Goal: Task Accomplishment & Management: Manage account settings

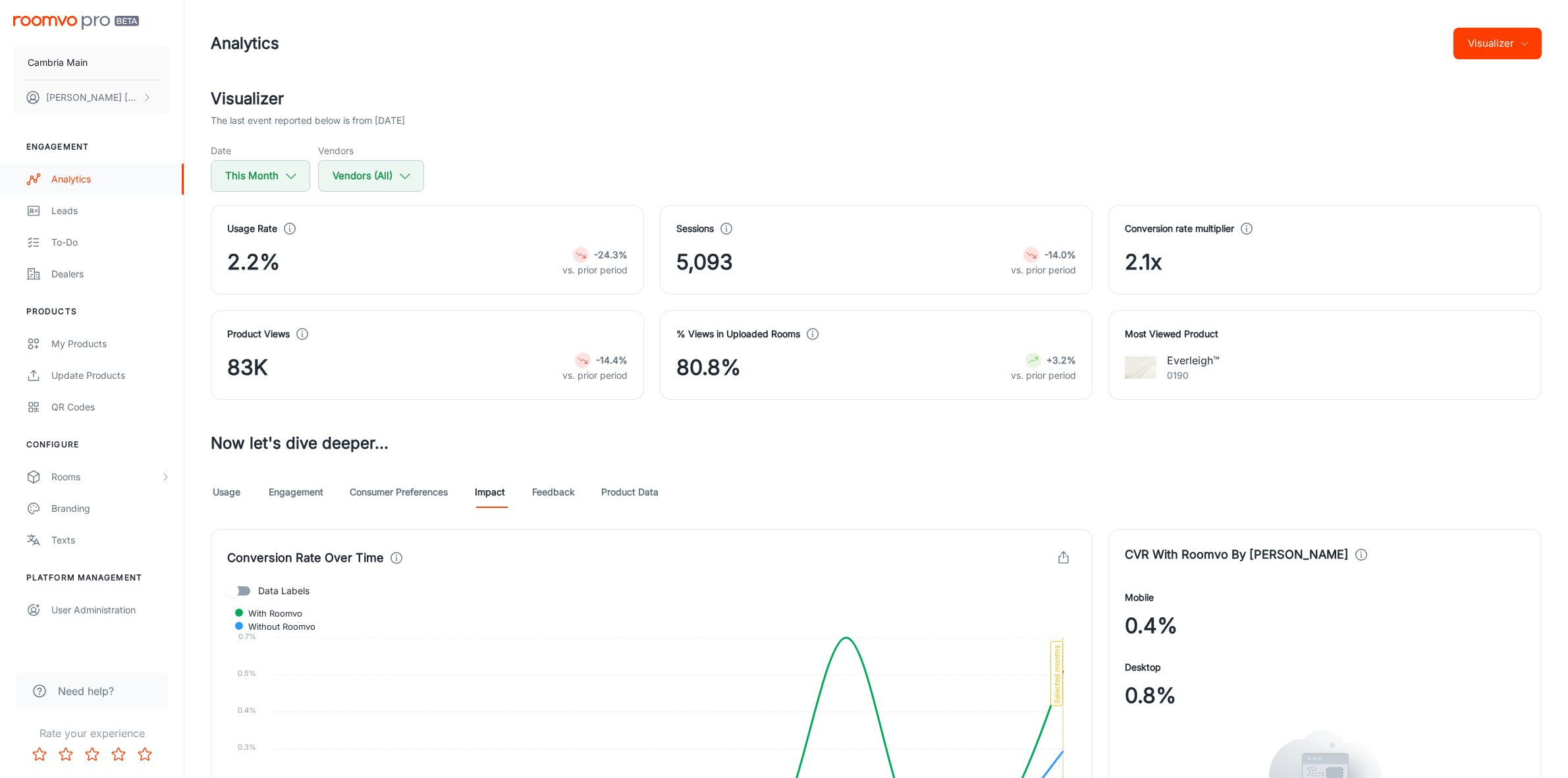
scroll to position [703, 0]
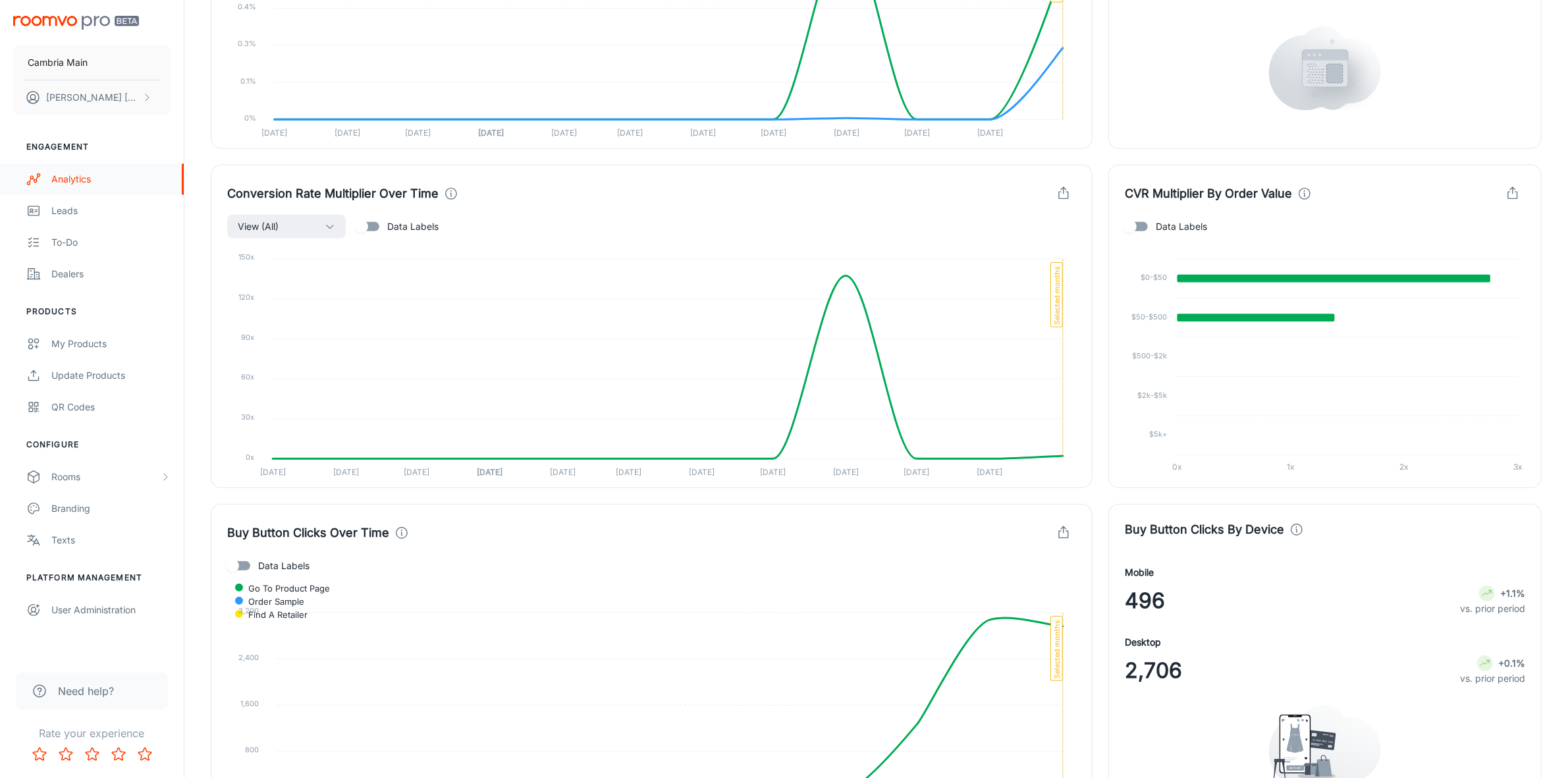
click at [64, 180] on div "Analytics" at bounding box center [111, 179] width 119 height 14
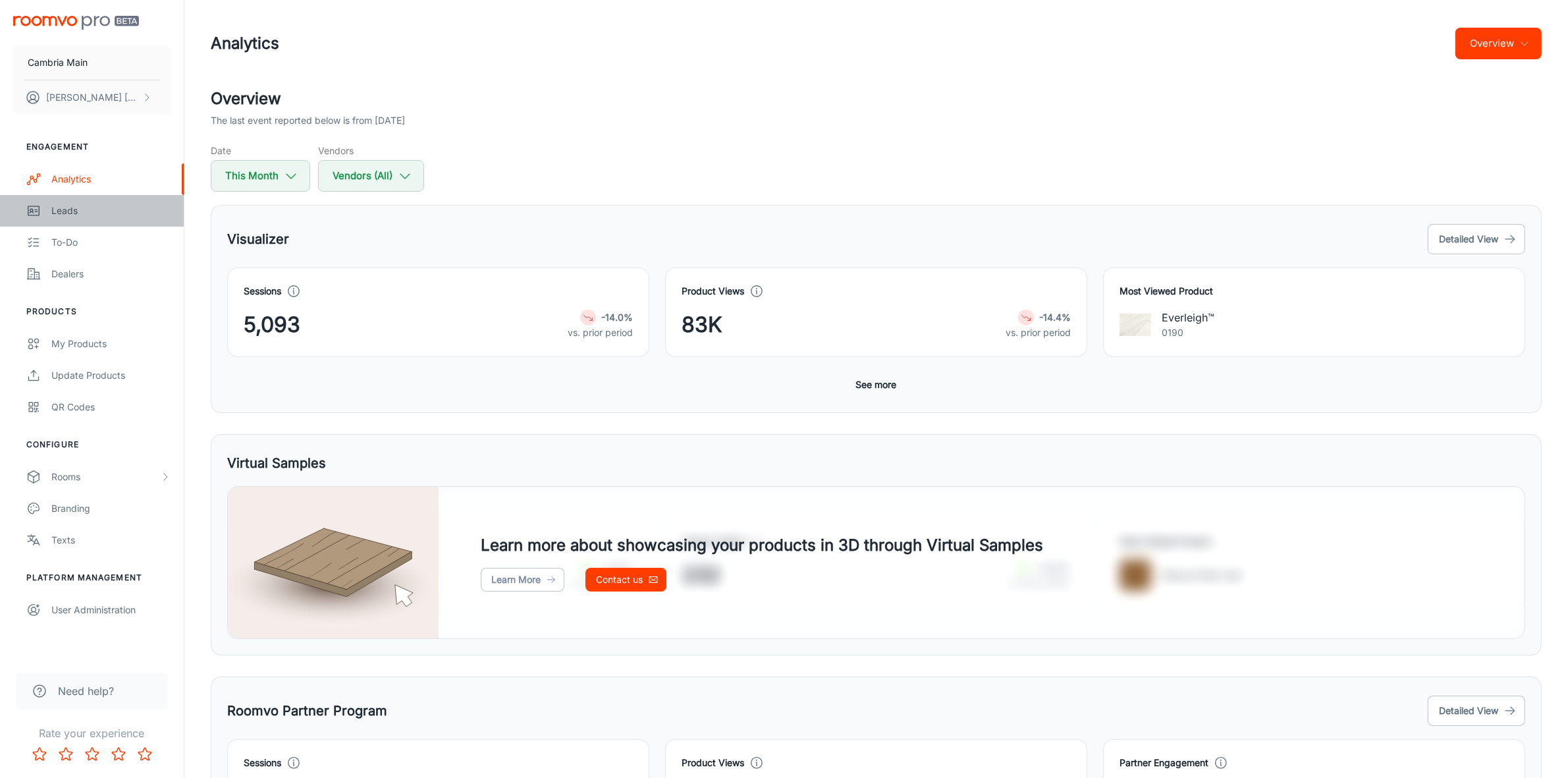
click at [76, 208] on div "Leads" at bounding box center [111, 211] width 119 height 14
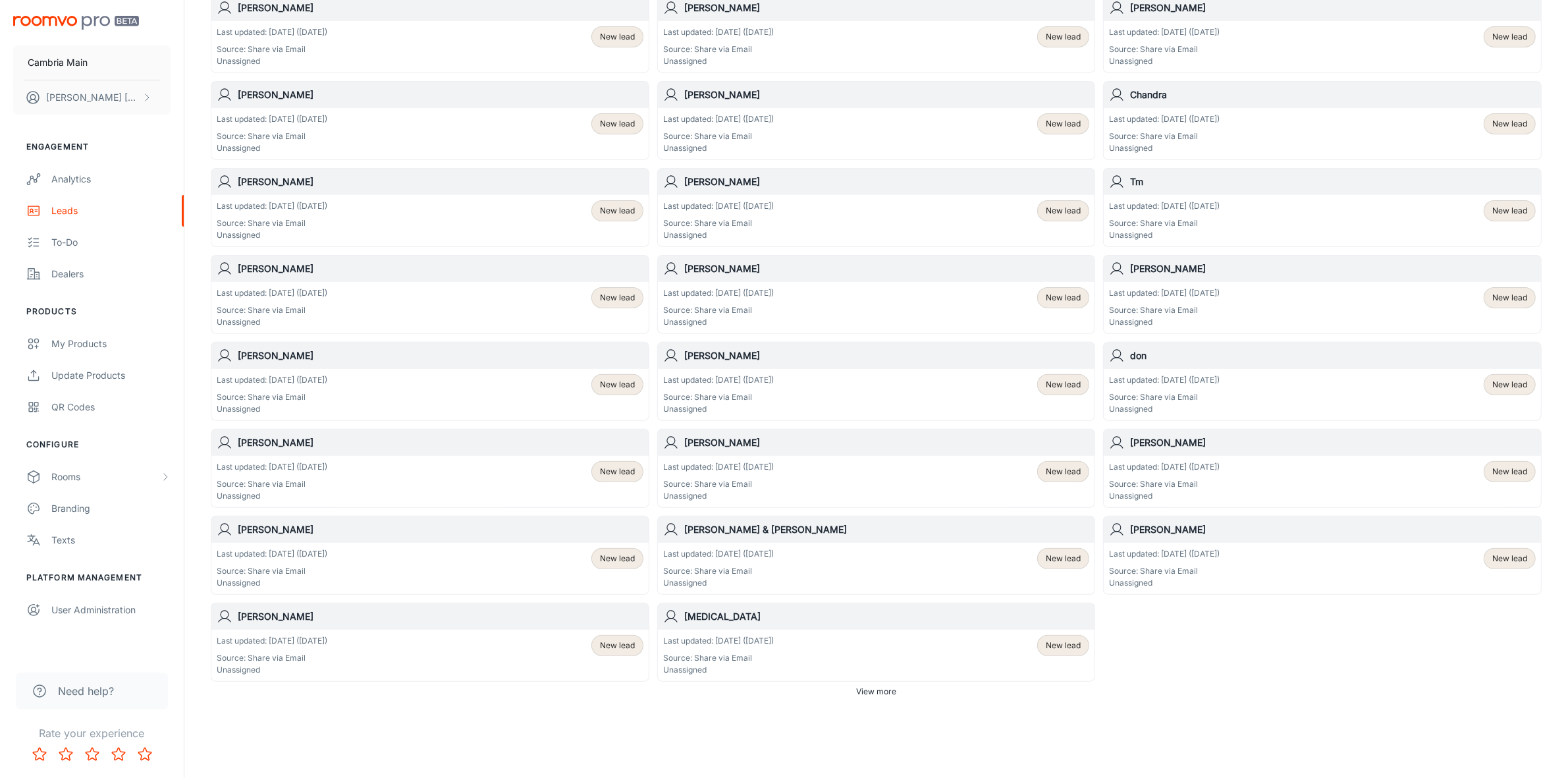
scroll to position [485, 0]
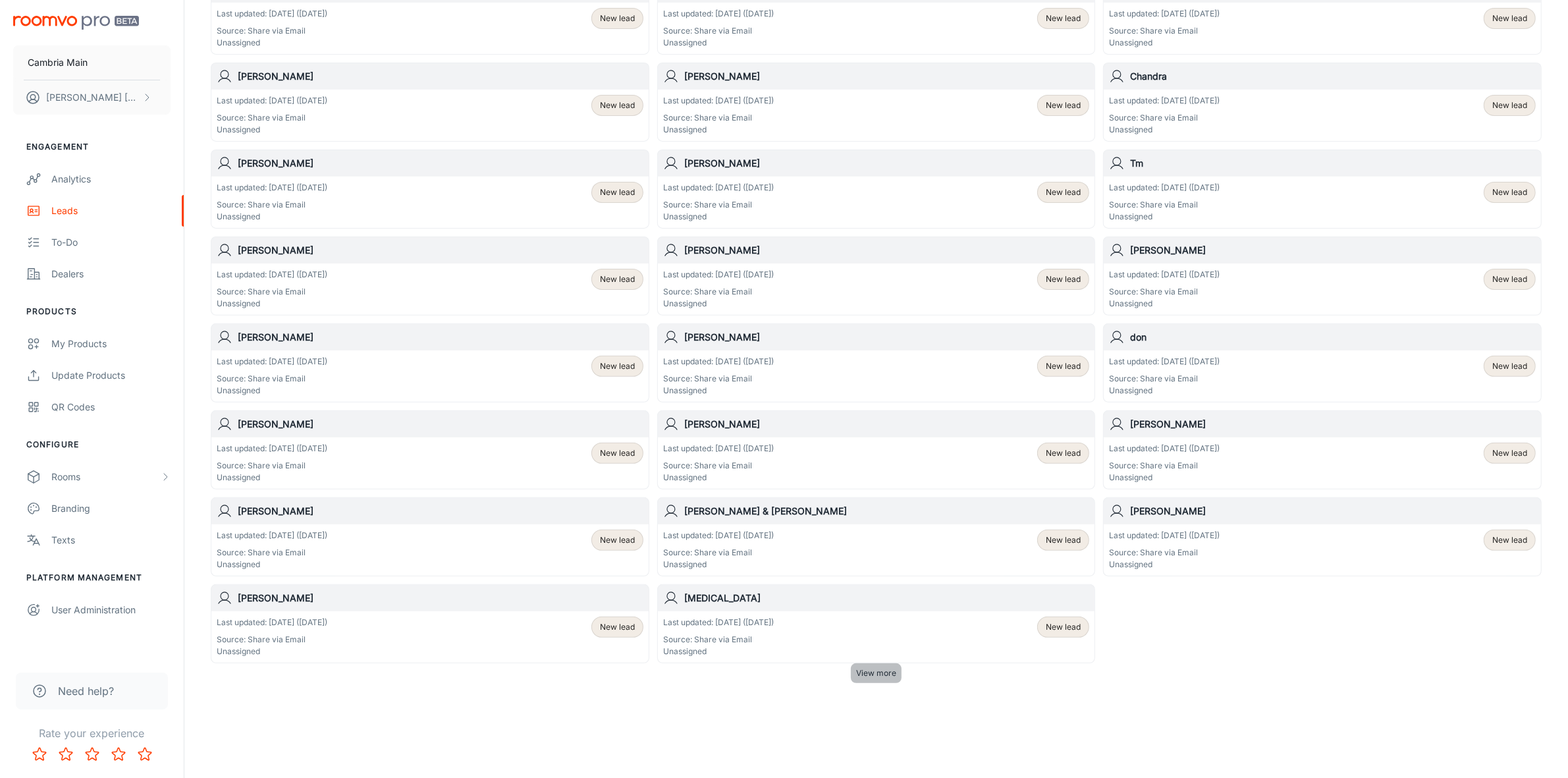
click at [865, 670] on span "View more" at bounding box center [876, 673] width 40 height 12
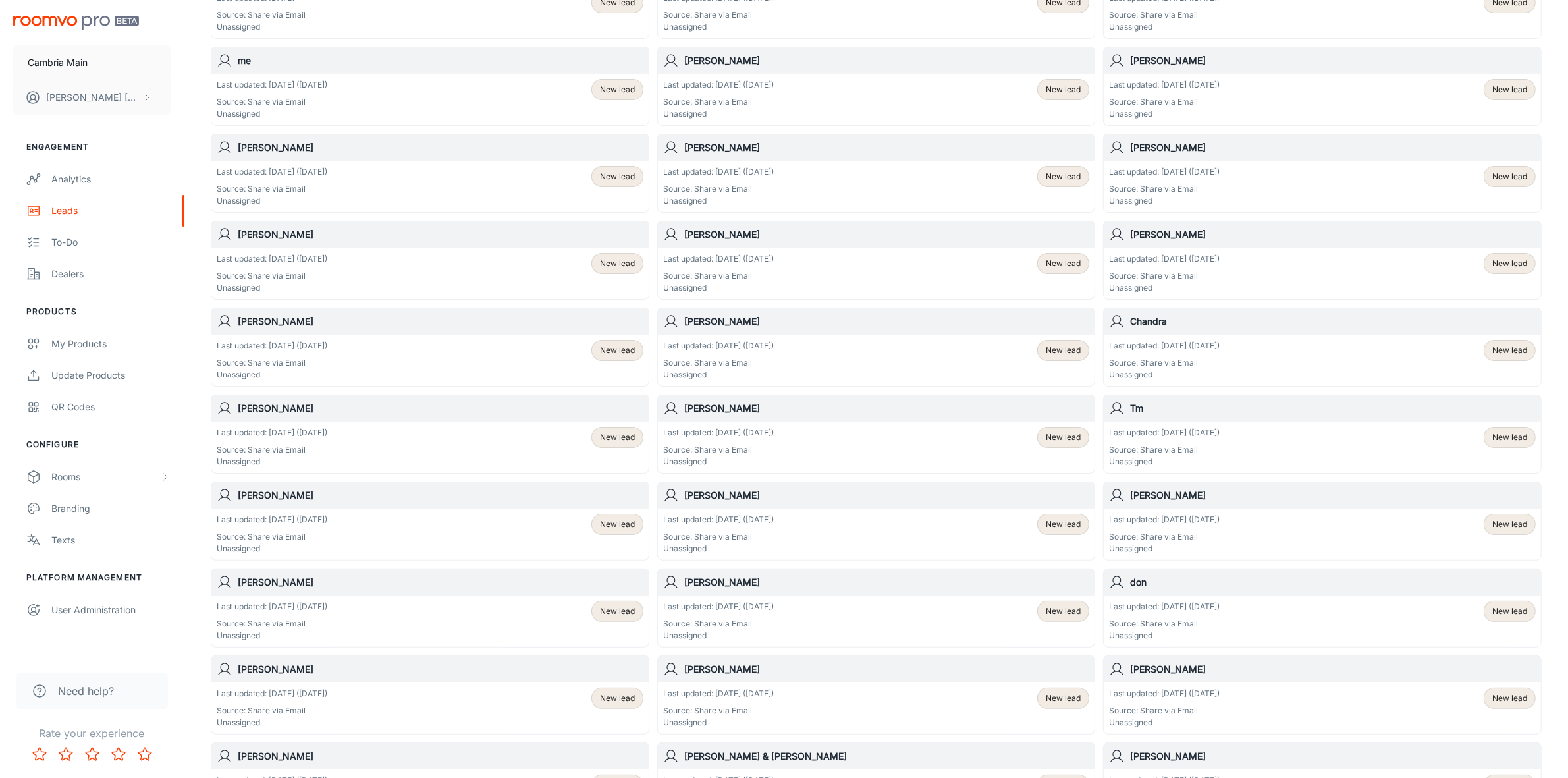
scroll to position [11, 0]
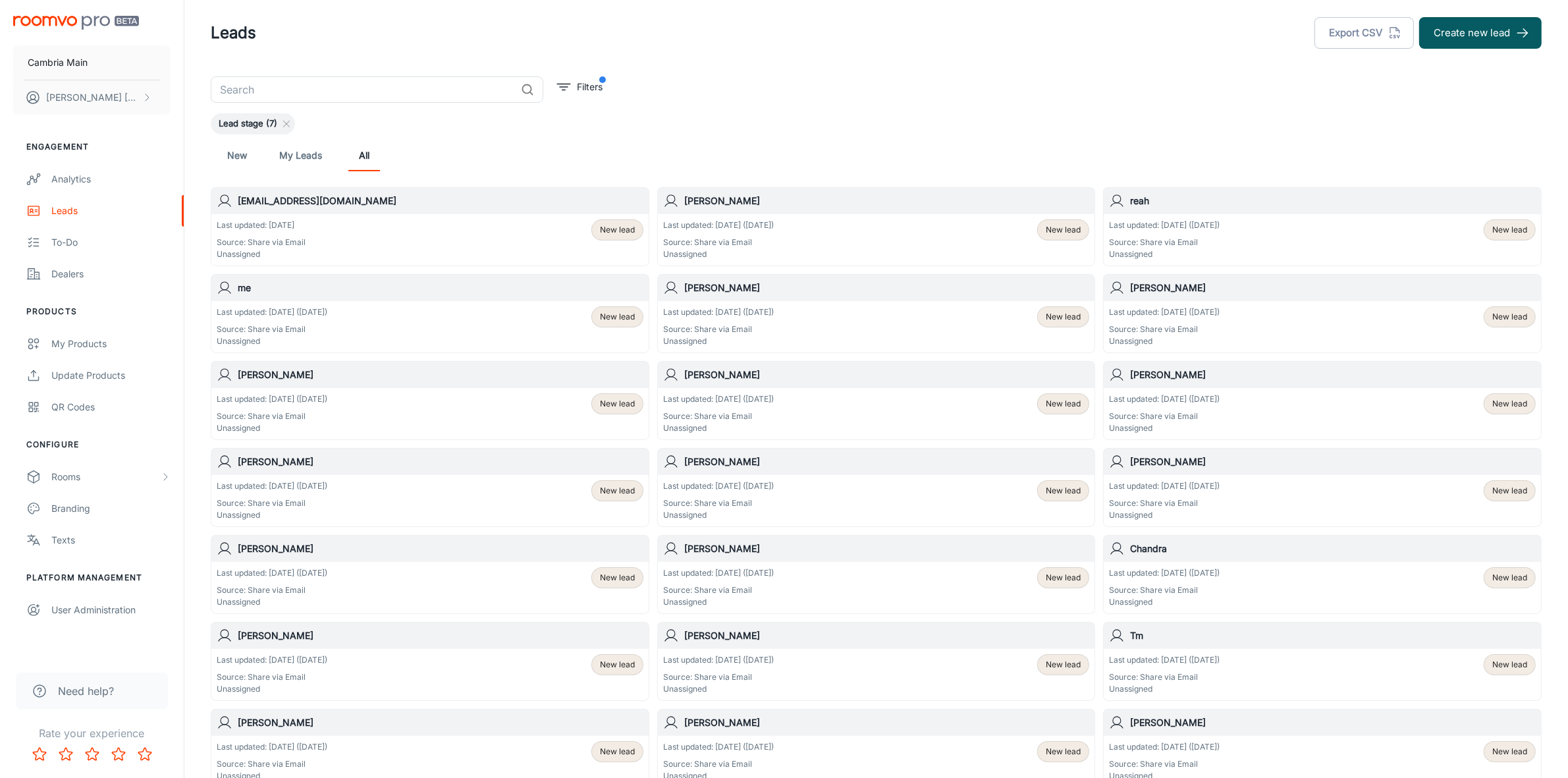
click at [279, 205] on h6 "[EMAIL_ADDRESS][DOMAIN_NAME]" at bounding box center [440, 201] width 405 height 14
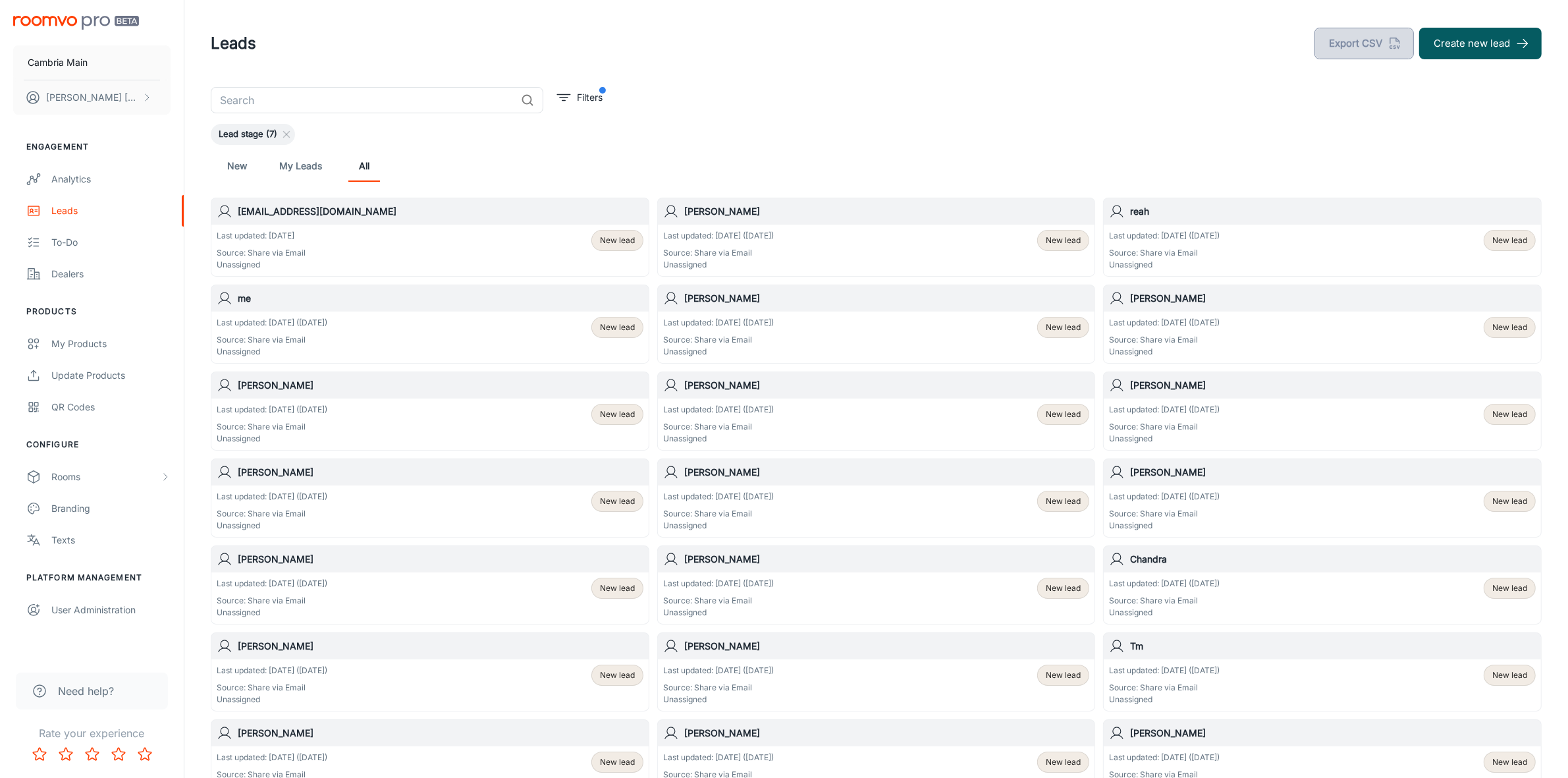
click at [1354, 43] on button "Export CSV" at bounding box center [1364, 44] width 100 height 32
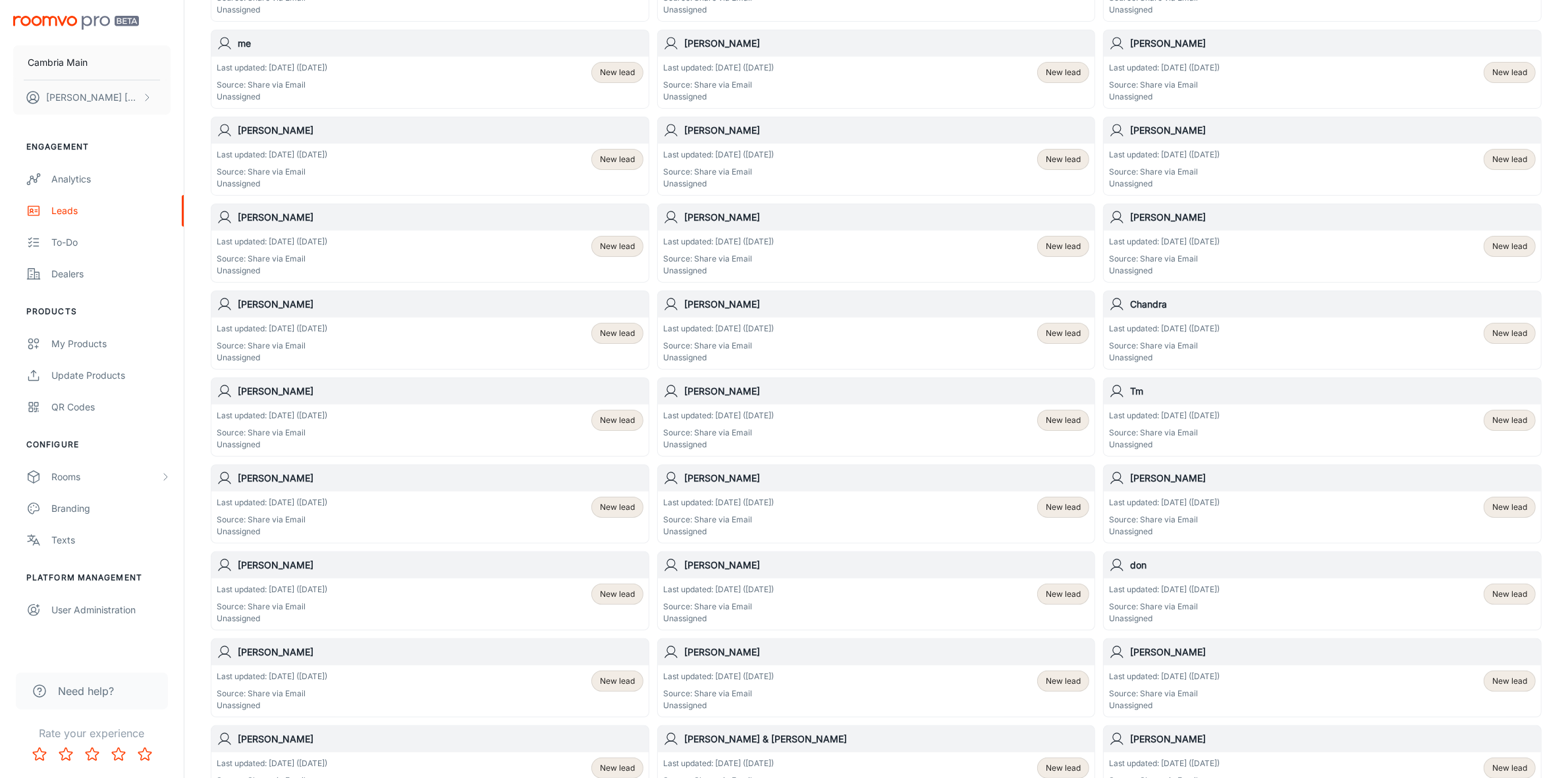
scroll to position [11, 0]
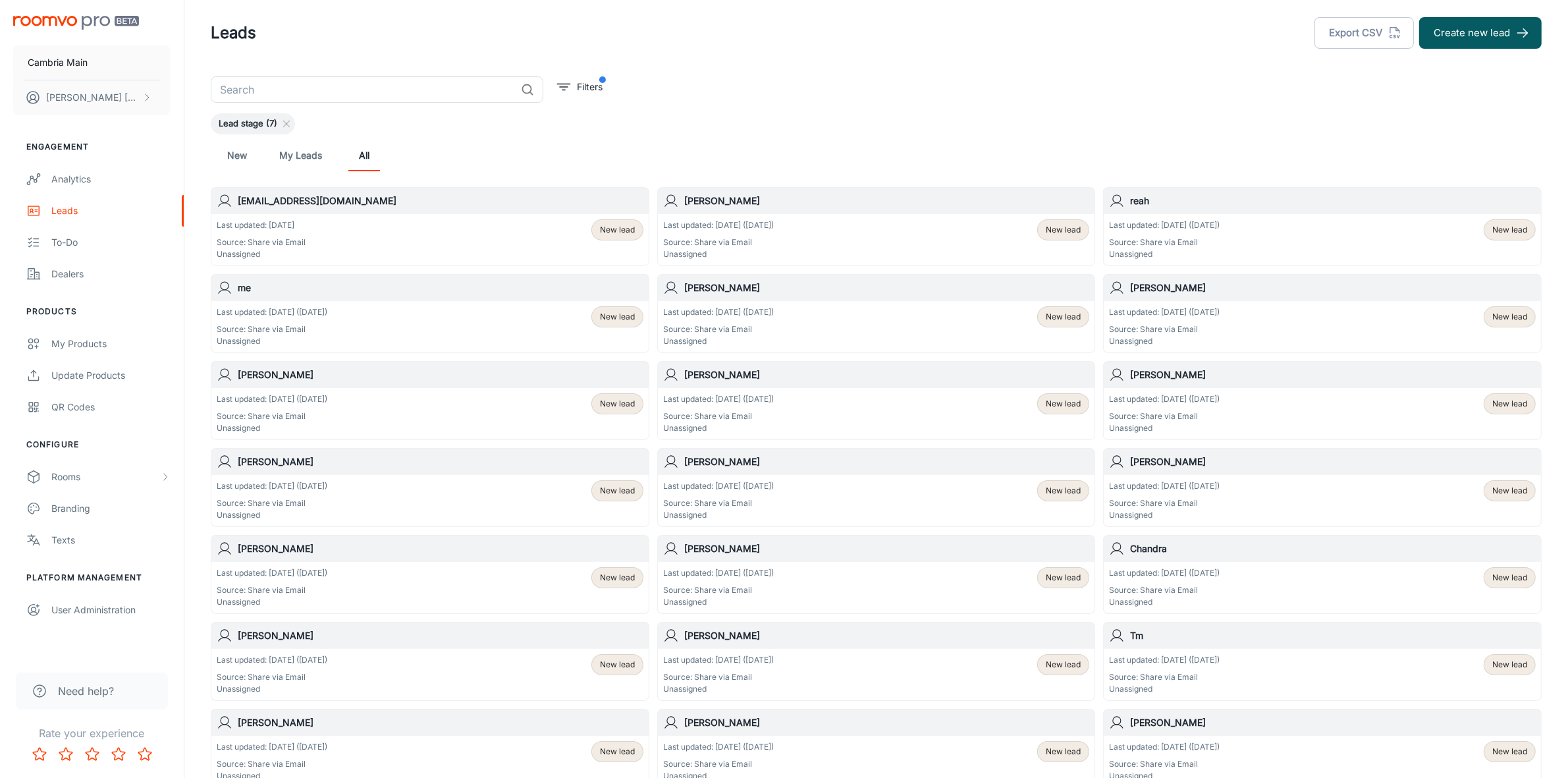
click at [231, 155] on link "New" at bounding box center [237, 155] width 32 height 32
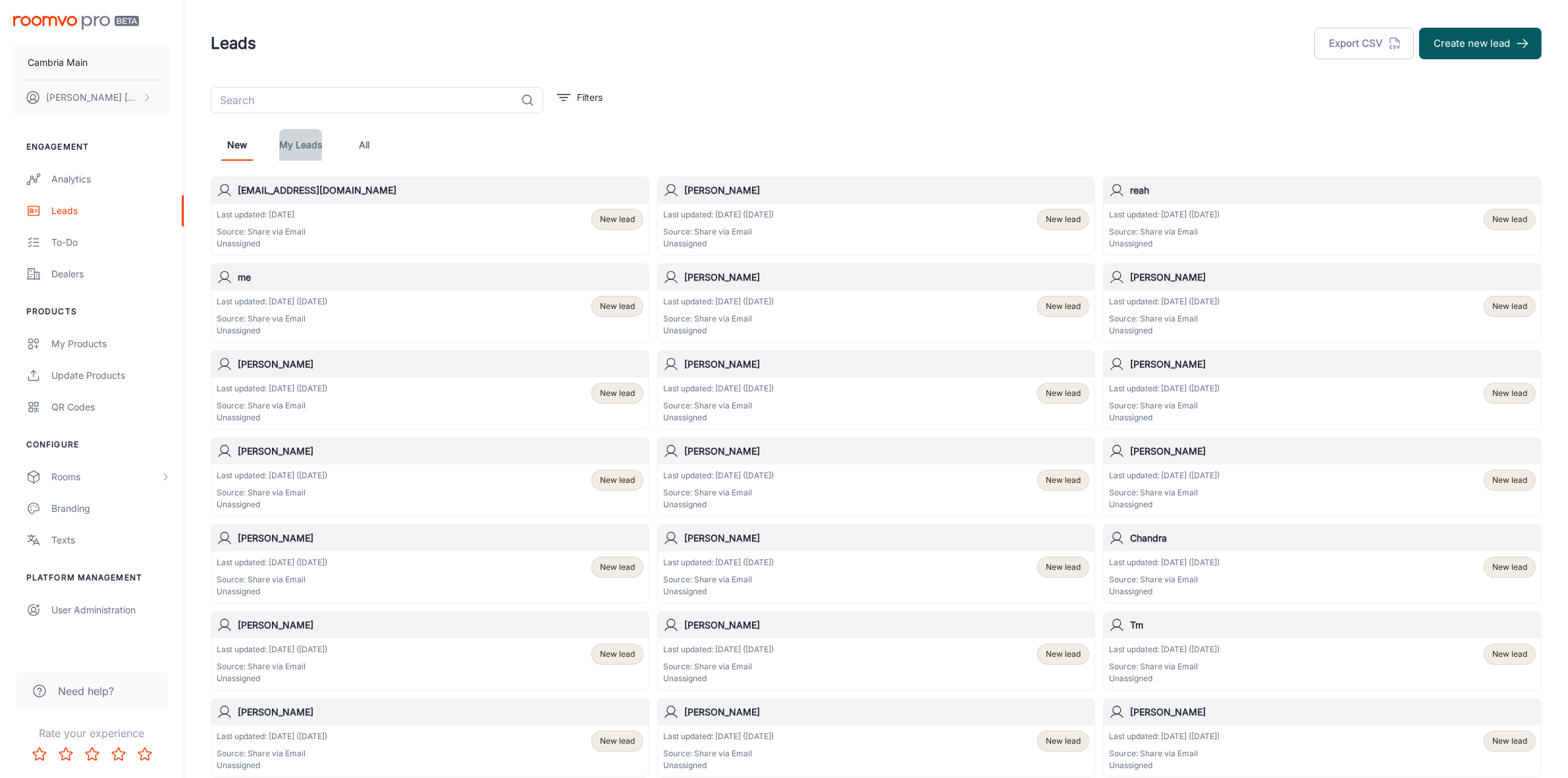
click at [317, 152] on link "My Leads" at bounding box center [300, 145] width 43 height 32
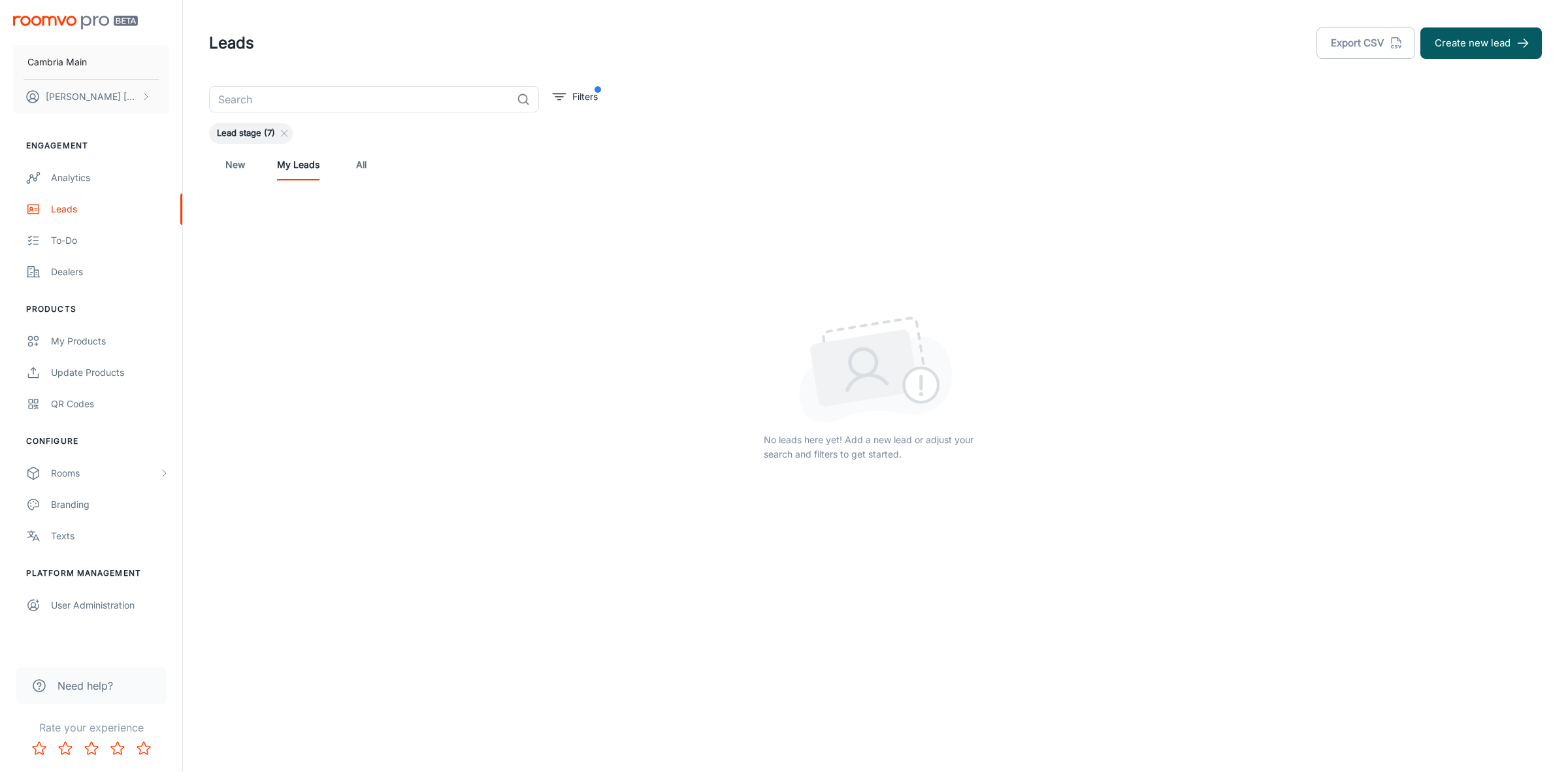
click at [366, 162] on link "All" at bounding box center [361, 165] width 32 height 32
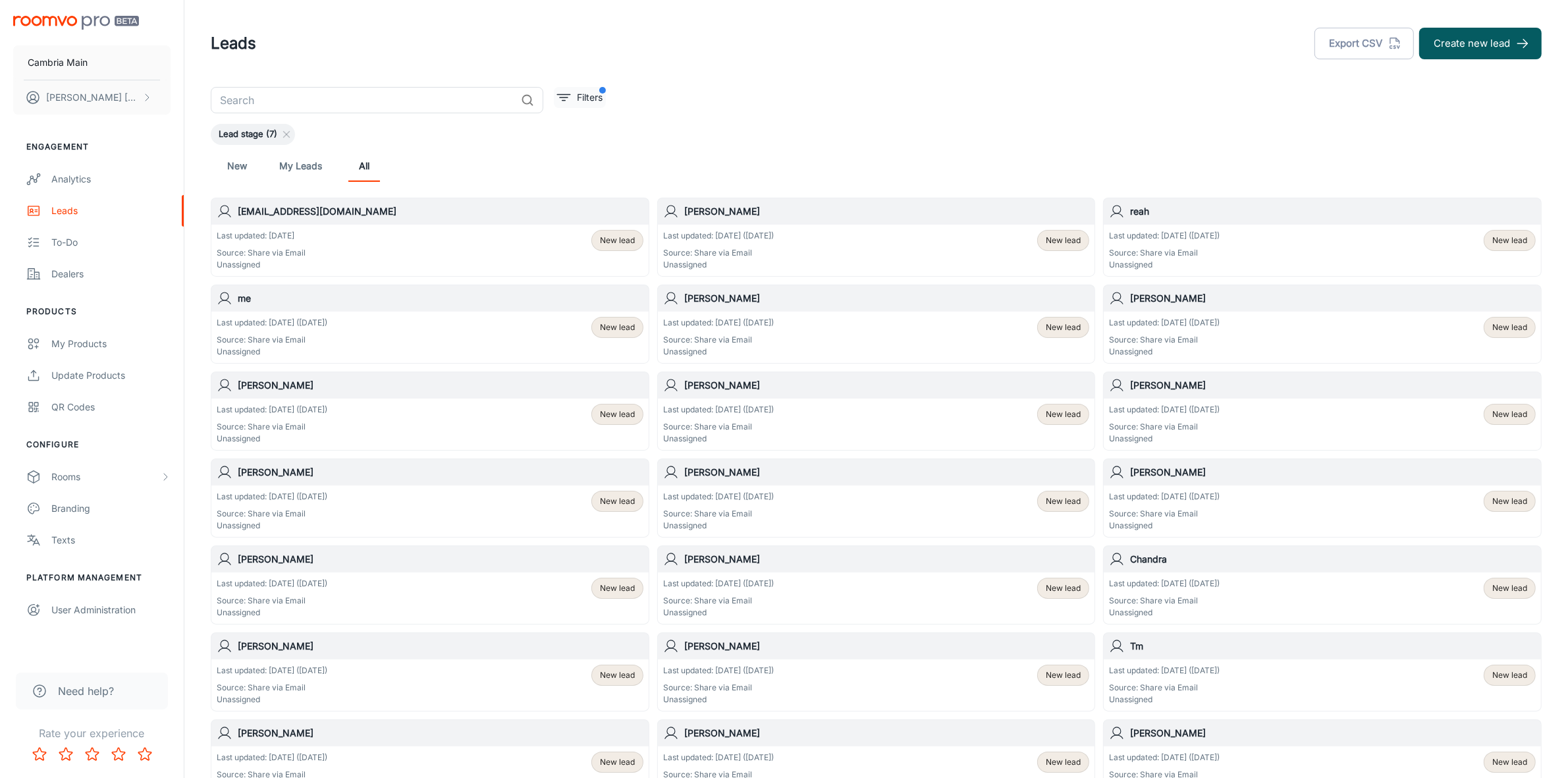
click at [604, 97] on button "Filters" at bounding box center [580, 97] width 52 height 21
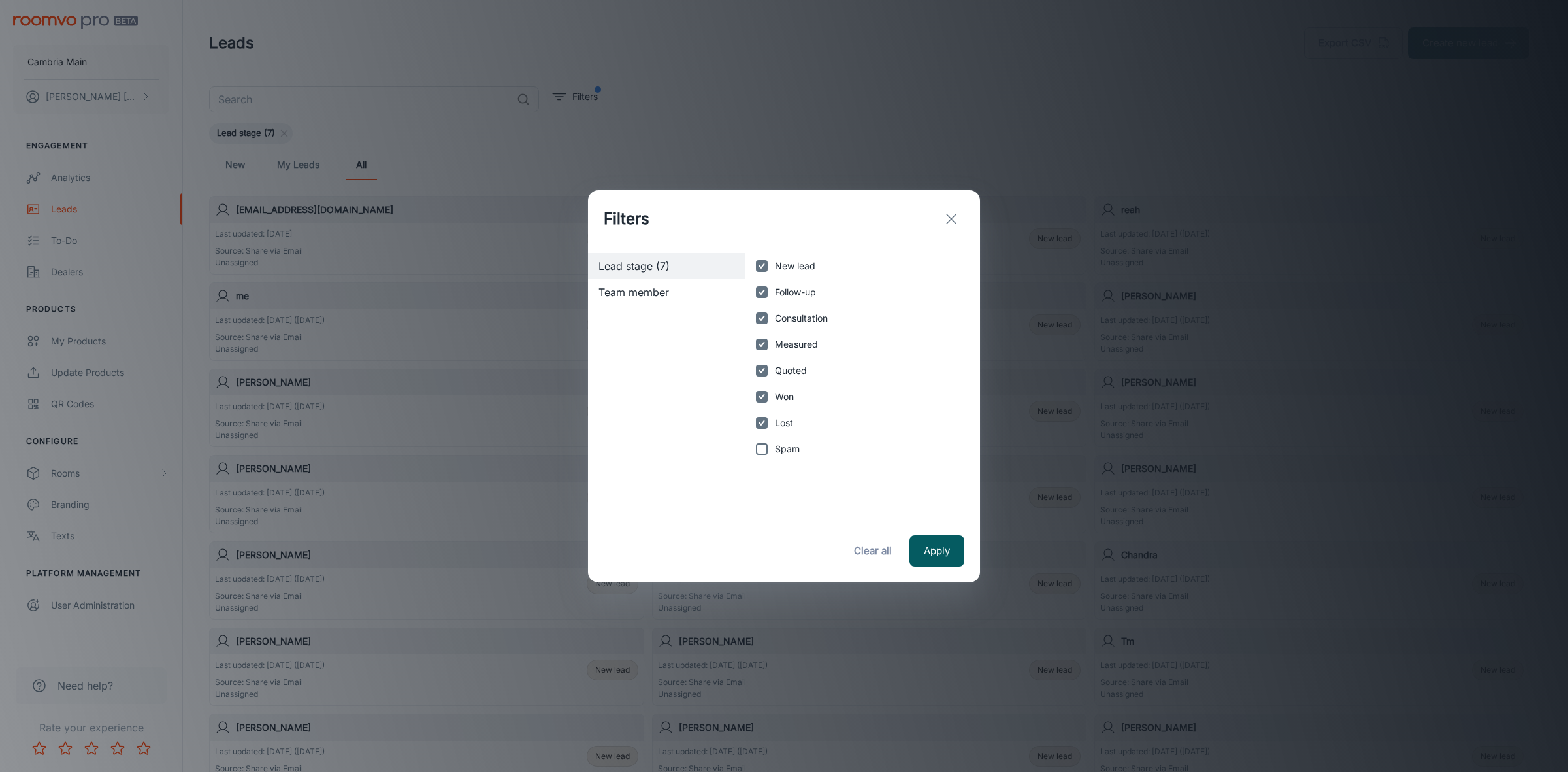
click at [791, 425] on span "Lost" at bounding box center [784, 422] width 18 height 14
click at [775, 425] on input "Lost" at bounding box center [761, 422] width 26 height 26
checkbox input "false"
click at [772, 396] on input "Won" at bounding box center [761, 396] width 26 height 26
checkbox input "false"
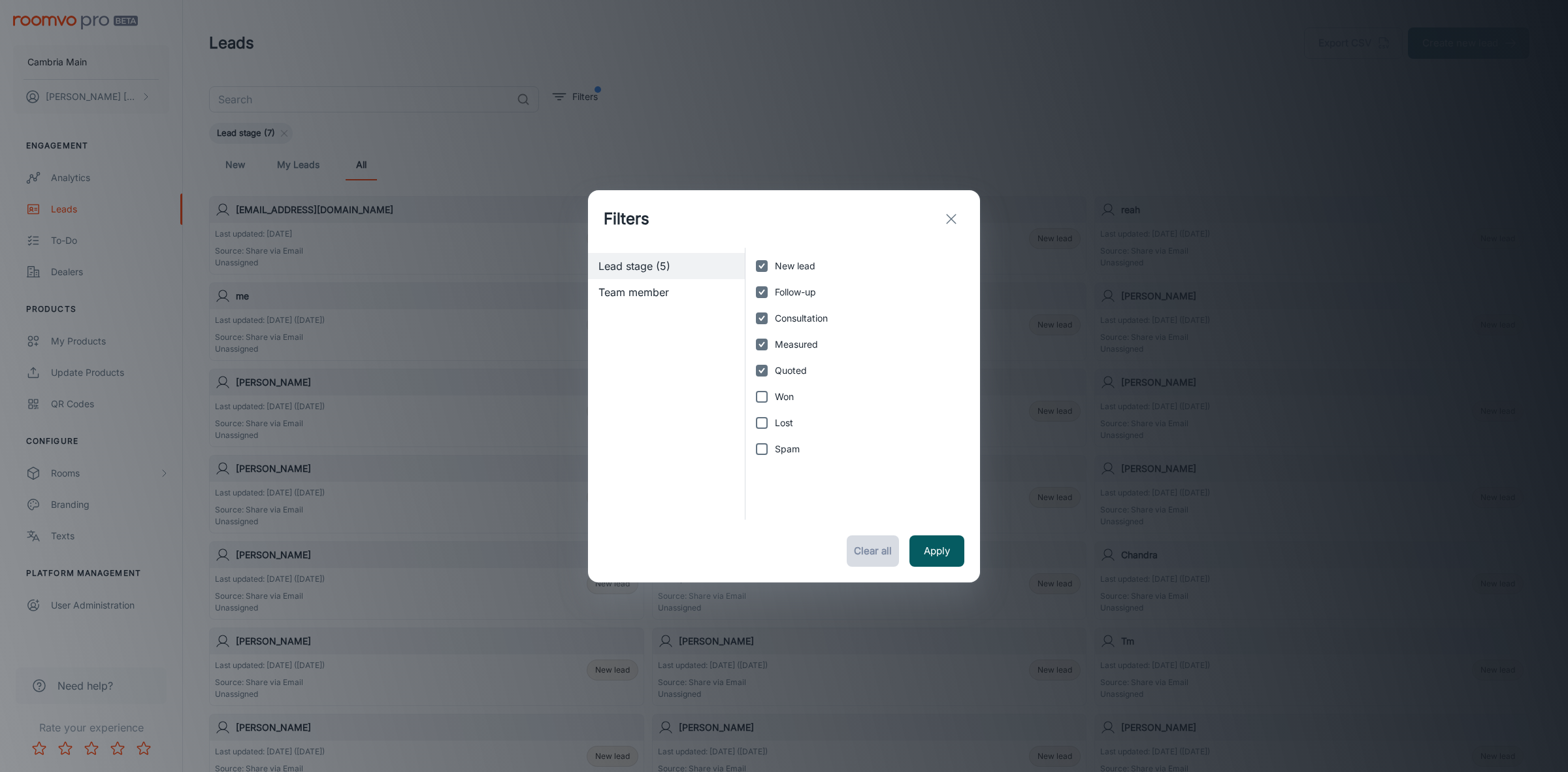
click at [866, 542] on button "Clear all" at bounding box center [872, 551] width 52 height 32
checkbox input "false"
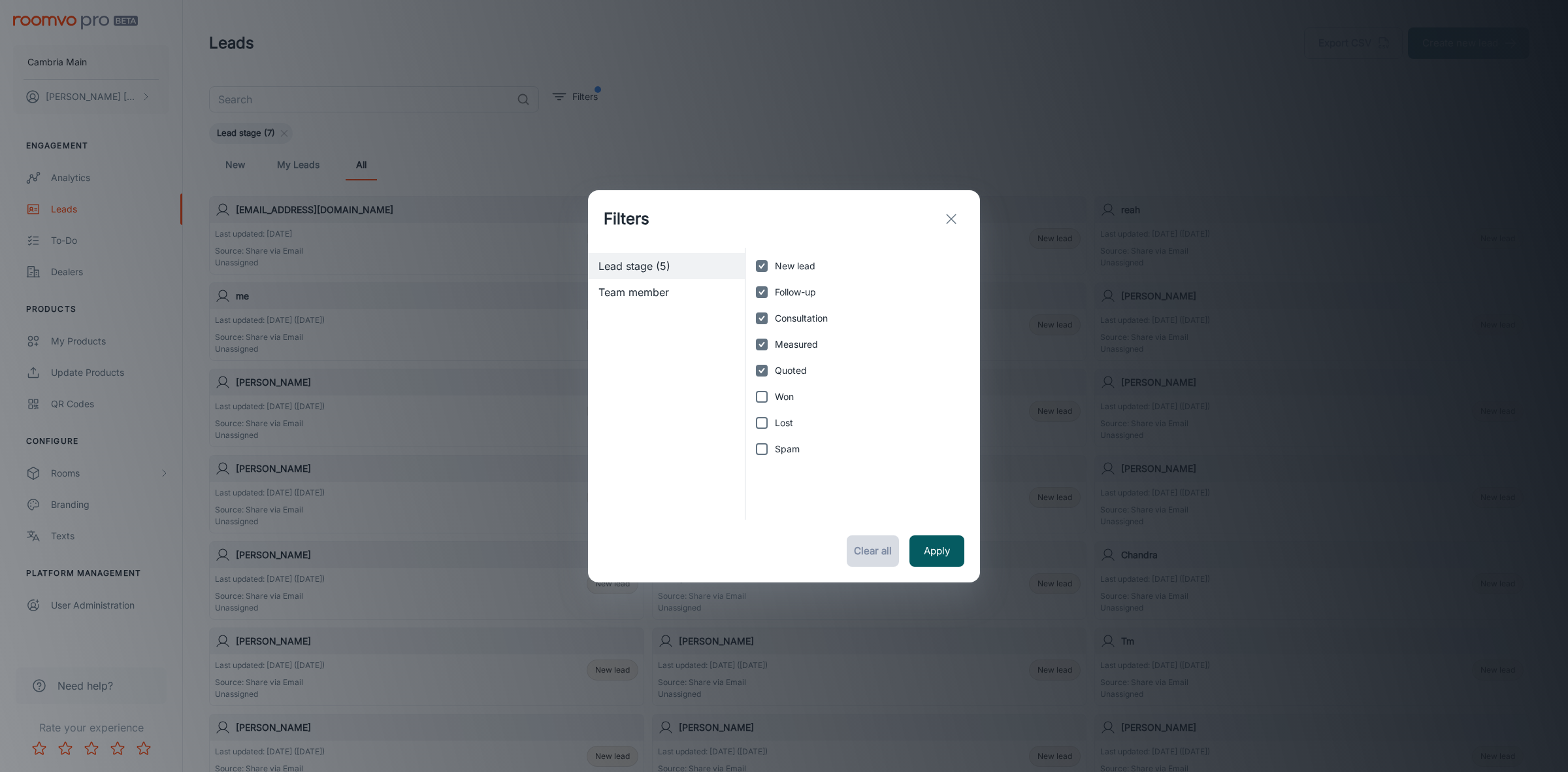
checkbox input "false"
click at [757, 442] on input "Spam" at bounding box center [761, 449] width 26 height 26
checkbox input "true"
click at [925, 541] on button "Apply" at bounding box center [937, 551] width 55 height 32
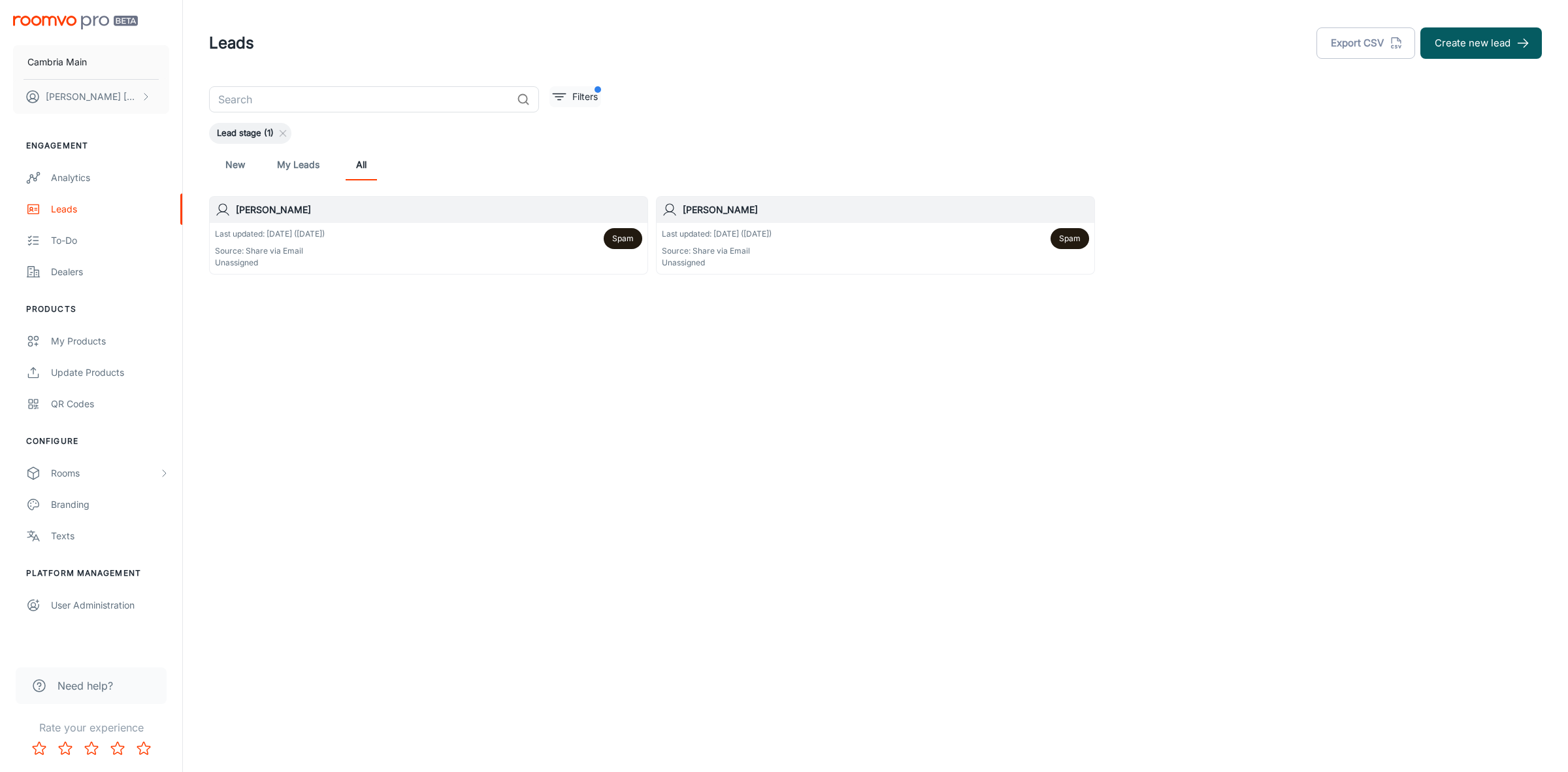
click at [588, 92] on p "Filters" at bounding box center [585, 97] width 26 height 14
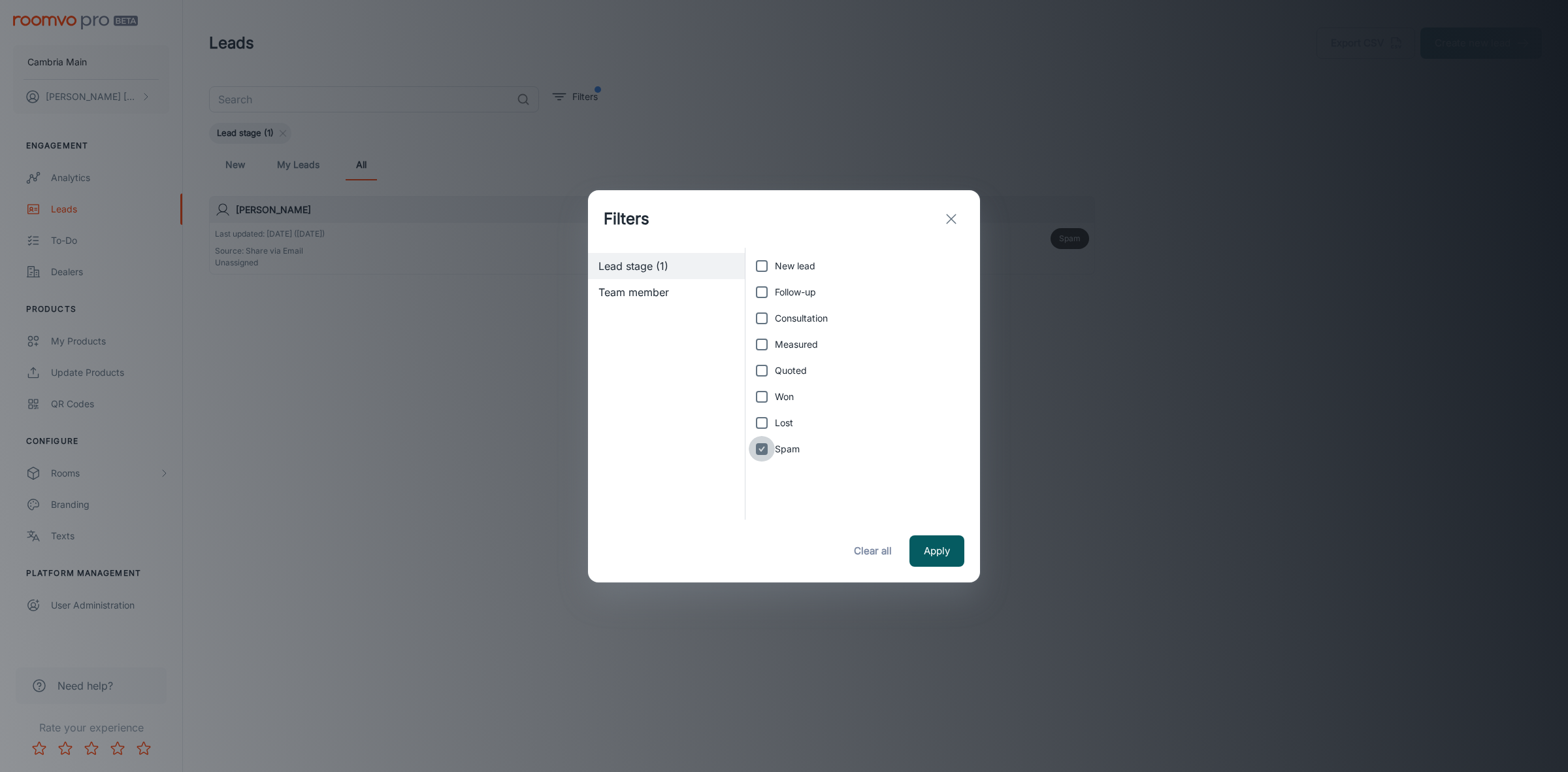
click at [759, 454] on input "Spam" at bounding box center [761, 449] width 26 height 26
checkbox input "false"
click at [759, 259] on input "New lead" at bounding box center [761, 266] width 26 height 26
checkbox input "true"
click at [759, 280] on input "Follow-up" at bounding box center [761, 291] width 26 height 26
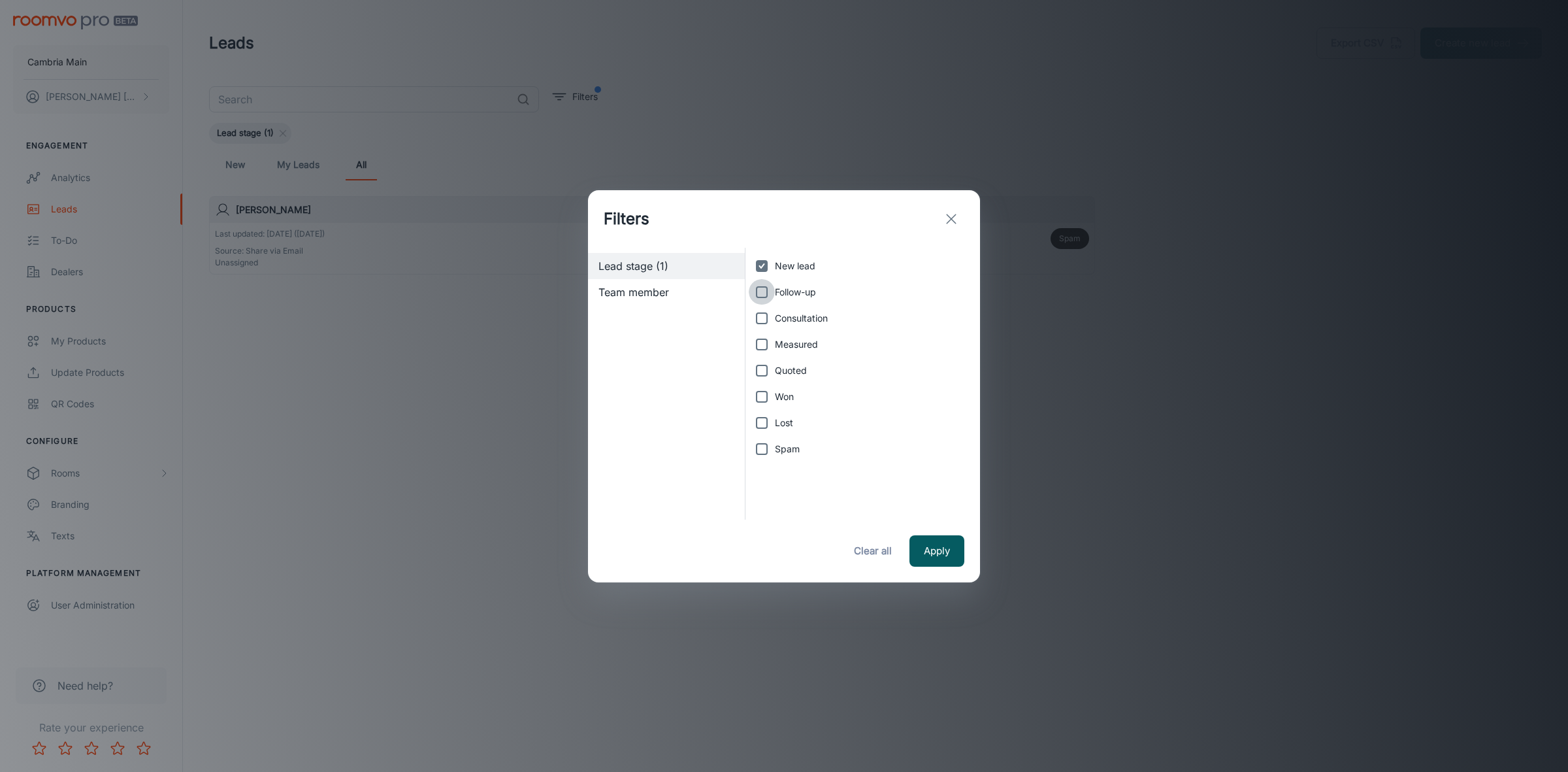
checkbox input "true"
click at [757, 314] on input "Consultation" at bounding box center [761, 318] width 26 height 26
checkbox input "true"
click at [757, 351] on input "Measured" at bounding box center [761, 344] width 26 height 26
checkbox input "true"
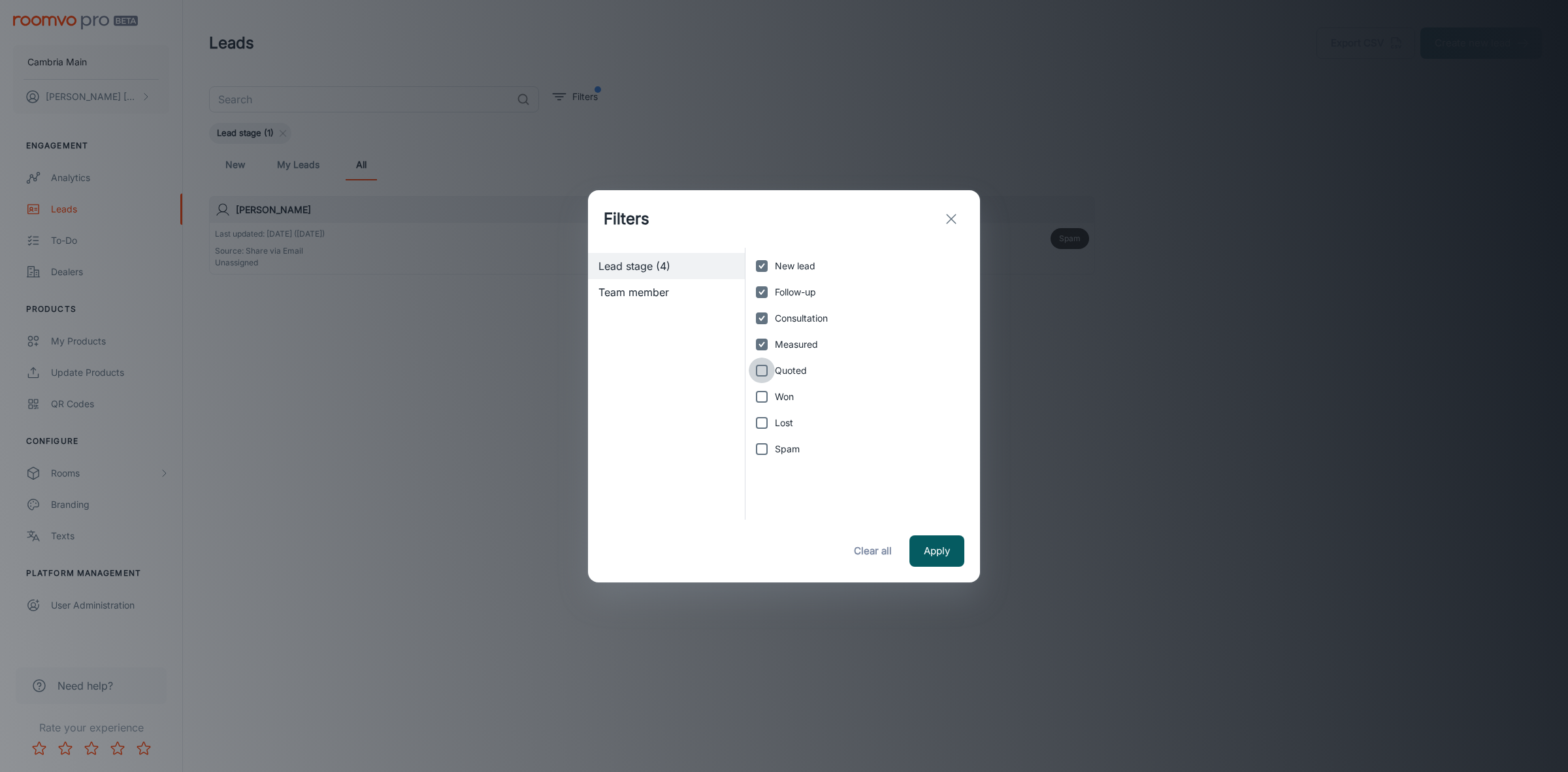
click at [757, 371] on input "Quoted" at bounding box center [761, 370] width 26 height 26
checkbox input "true"
click at [757, 391] on input "Won" at bounding box center [761, 396] width 26 height 26
checkbox input "true"
click at [757, 421] on input "Lost" at bounding box center [761, 422] width 26 height 26
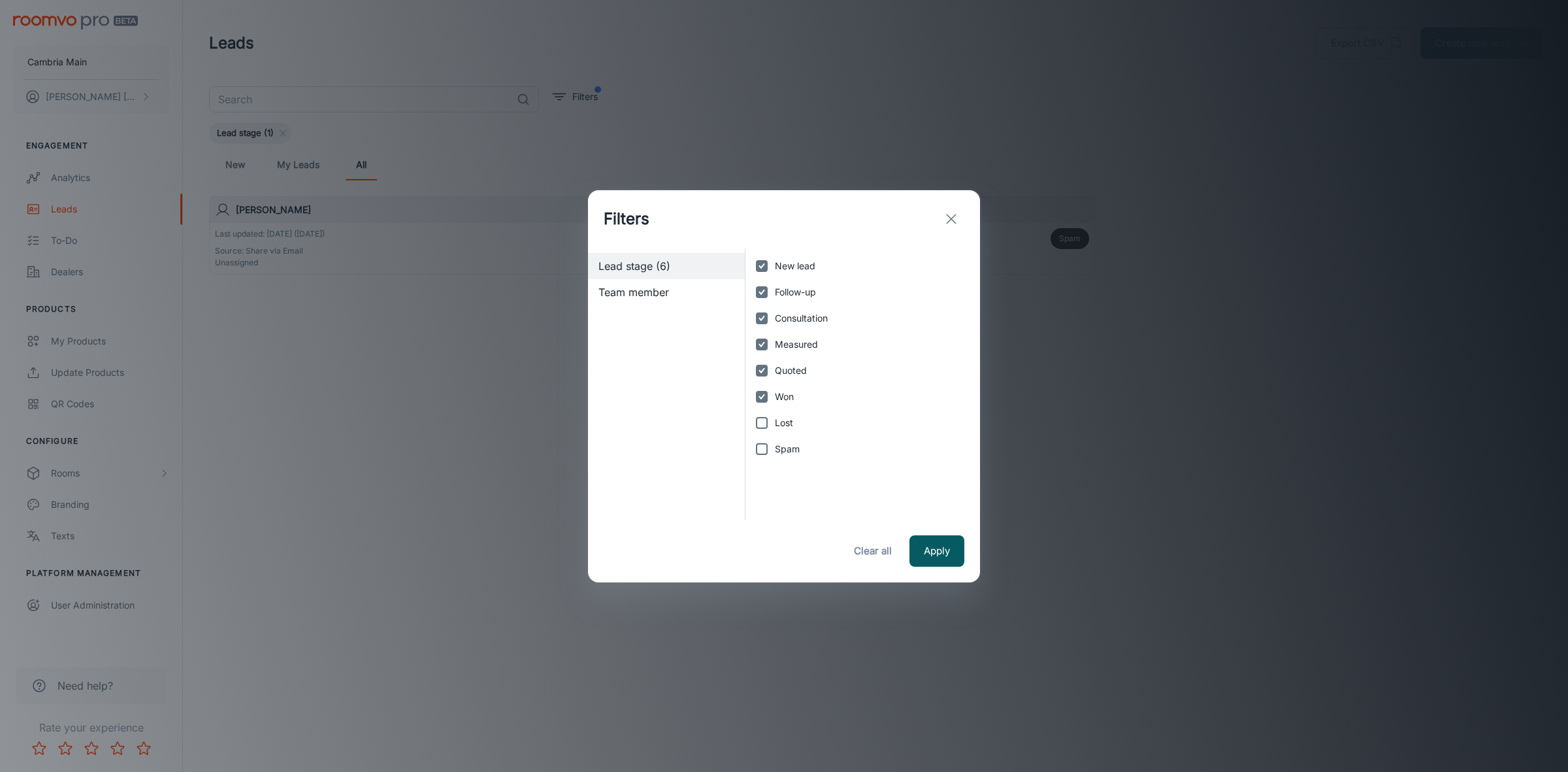
checkbox input "true"
click at [942, 556] on button "Apply" at bounding box center [937, 551] width 55 height 32
